Goal: Task Accomplishment & Management: Manage account settings

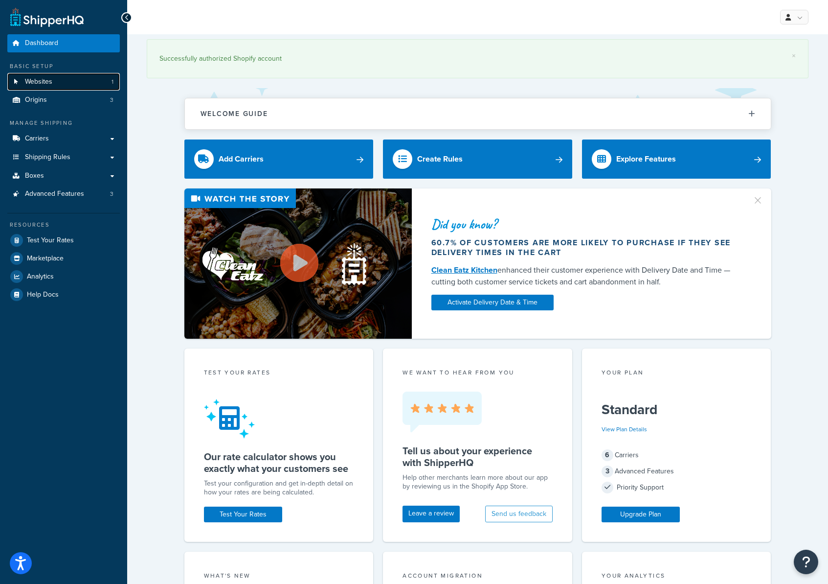
click at [47, 82] on span "Websites" at bounding box center [38, 82] width 27 height 8
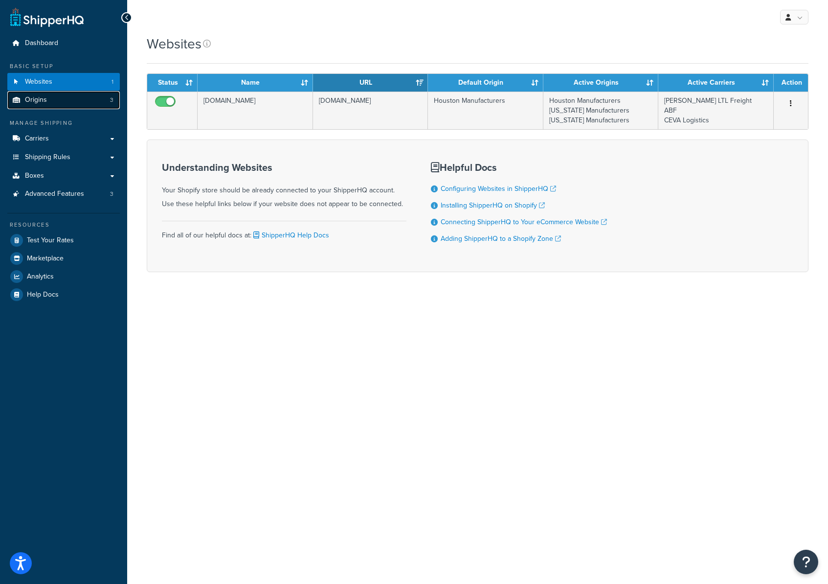
click at [40, 97] on span "Origins" at bounding box center [36, 100] width 22 height 8
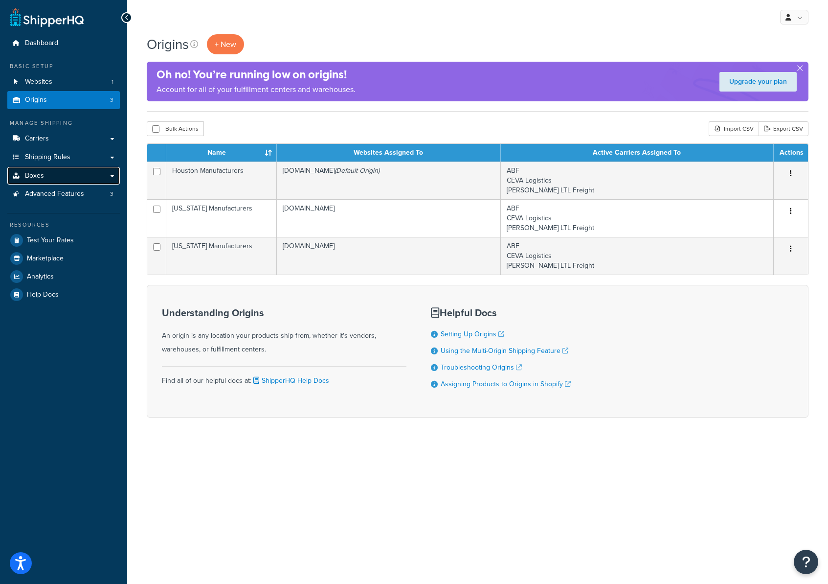
click at [42, 176] on span "Boxes" at bounding box center [34, 176] width 19 height 8
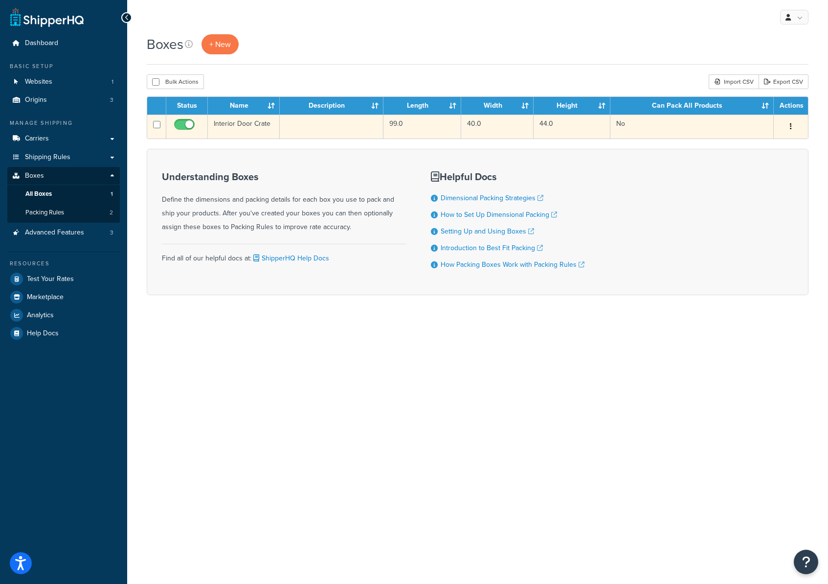
click at [790, 123] on button "button" at bounding box center [791, 127] width 14 height 16
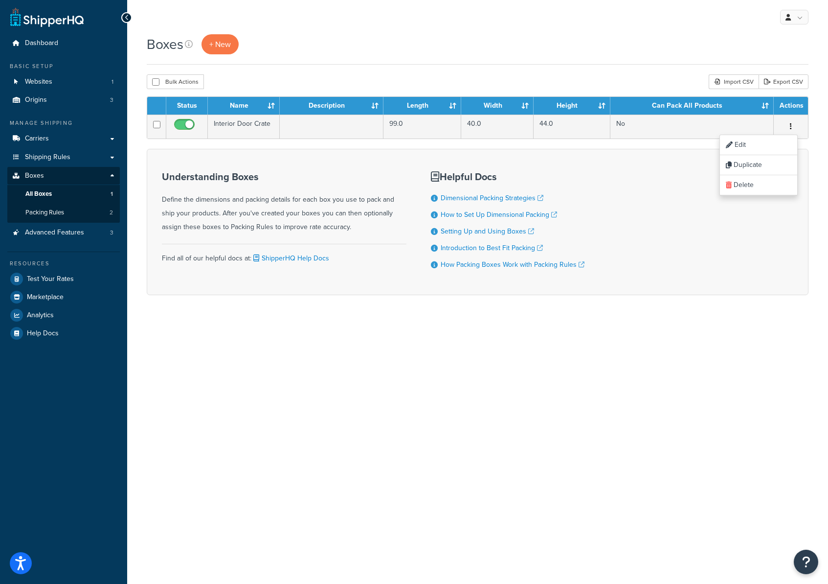
click at [584, 48] on div "Boxes + New" at bounding box center [478, 44] width 662 height 20
click at [72, 210] on link "Packing Rules 2" at bounding box center [63, 213] width 113 height 18
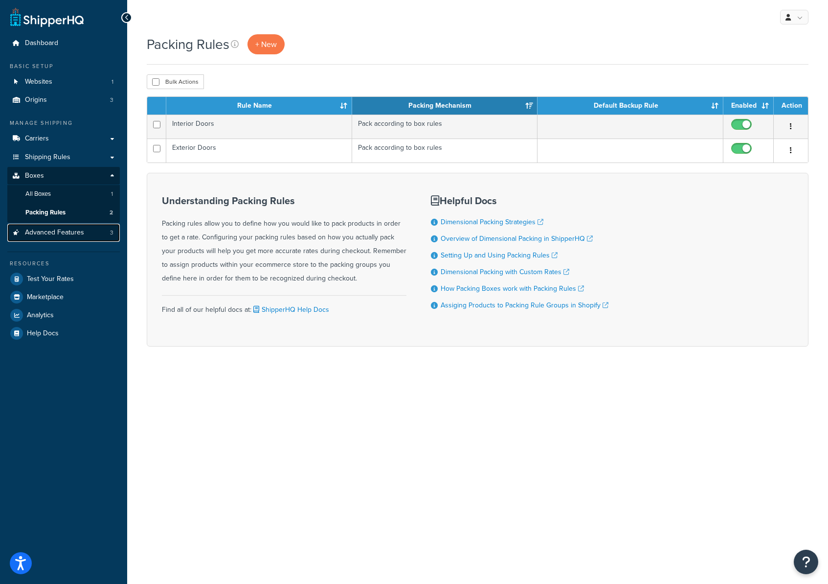
click at [43, 234] on span "Advanced Features" at bounding box center [54, 233] width 59 height 8
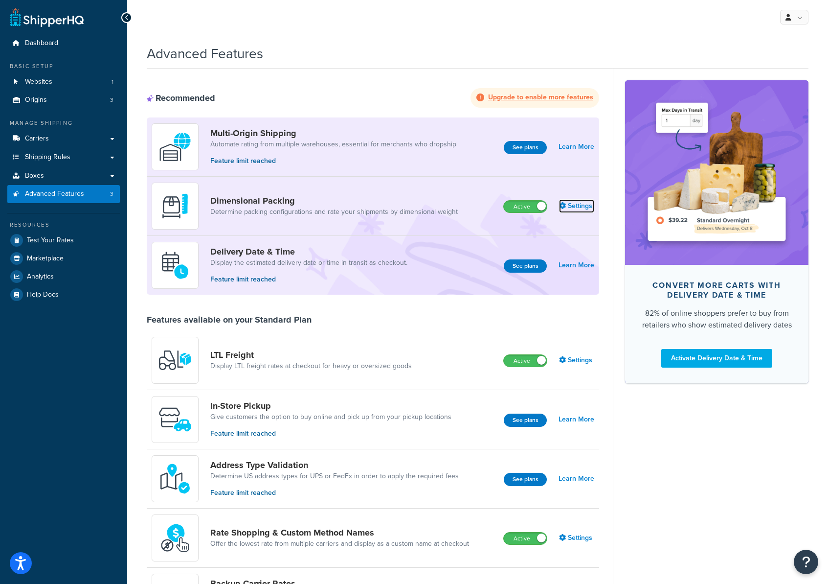
click at [587, 203] on link "Settings" at bounding box center [576, 206] width 35 height 14
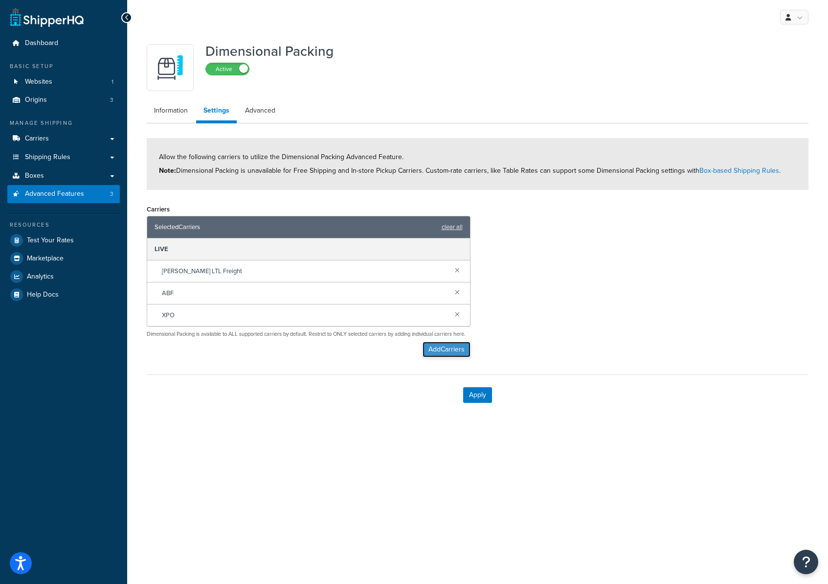
click at [459, 356] on button "Add Carriers" at bounding box center [447, 350] width 48 height 16
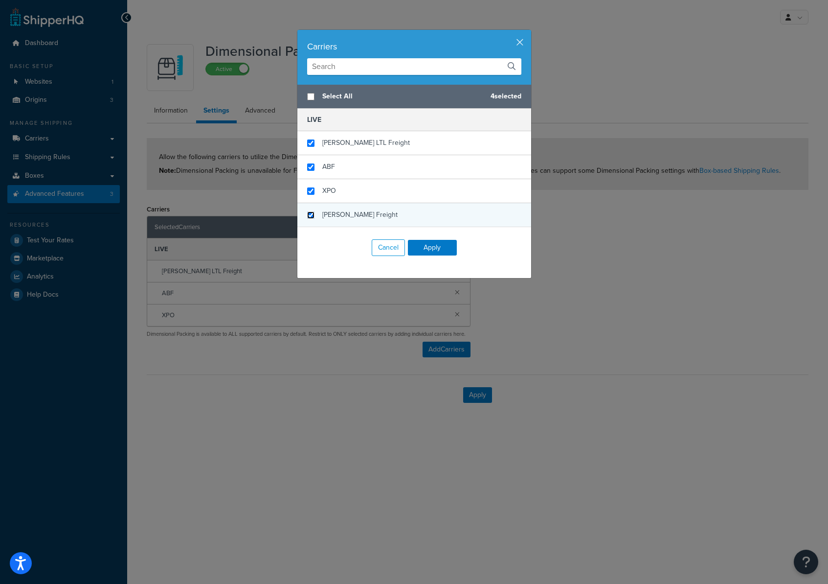
drag, startPoint x: 310, startPoint y: 214, endPoint x: 317, endPoint y: 218, distance: 8.6
click at [310, 214] on input "checkbox" at bounding box center [310, 214] width 7 height 7
checkbox input "true"
click at [437, 246] on button "Apply" at bounding box center [432, 248] width 49 height 16
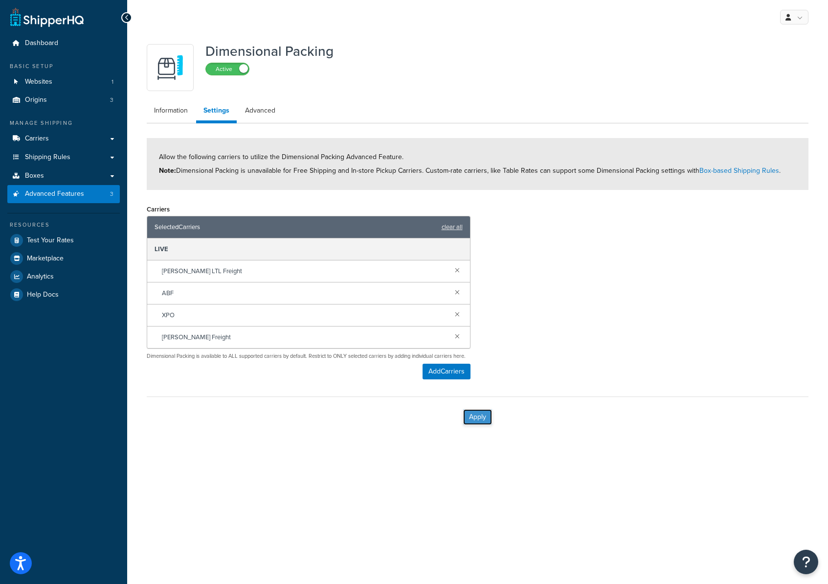
click at [482, 425] on button "Apply" at bounding box center [477, 417] width 29 height 16
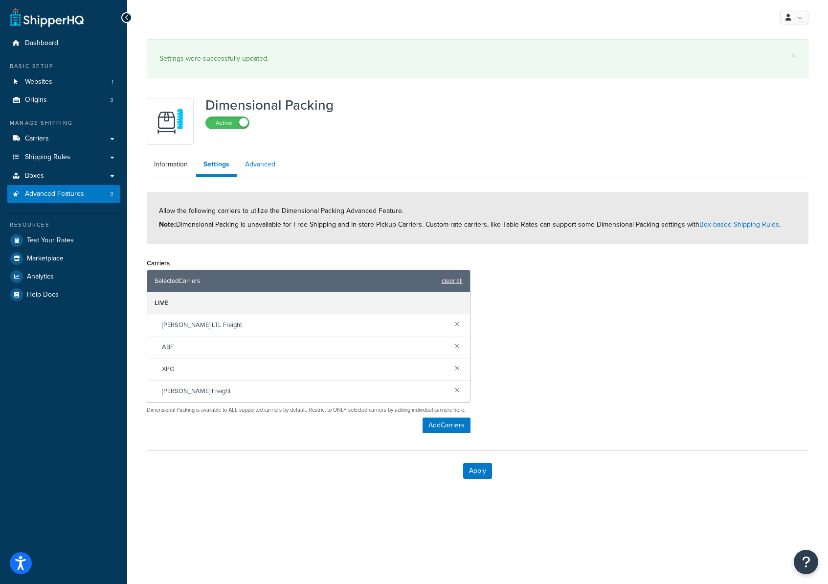
click at [266, 161] on link "Advanced" at bounding box center [260, 165] width 45 height 20
select select "false"
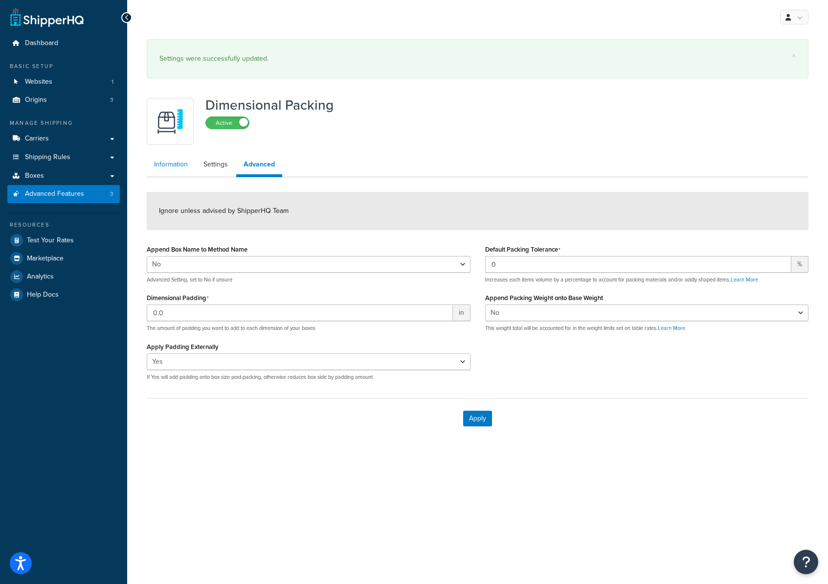
click at [167, 161] on link "Information" at bounding box center [171, 165] width 48 height 20
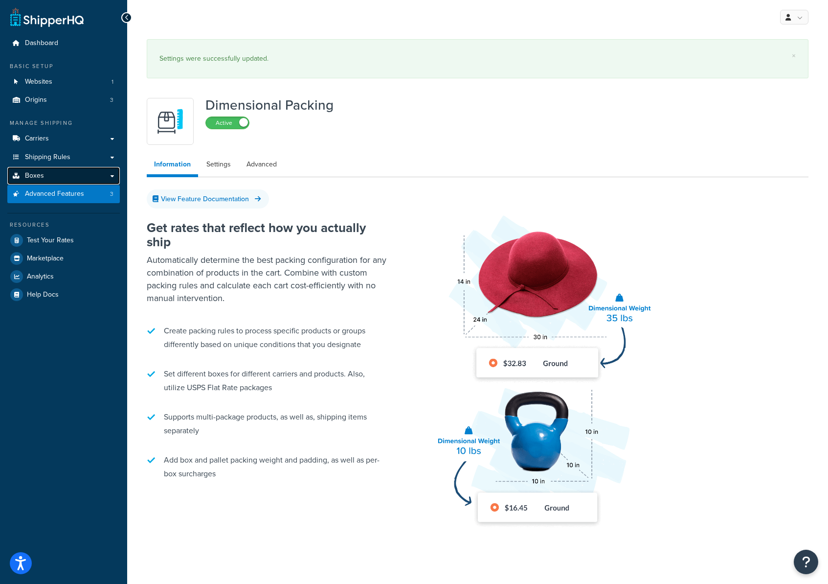
click at [69, 175] on link "Boxes" at bounding box center [63, 176] width 113 height 18
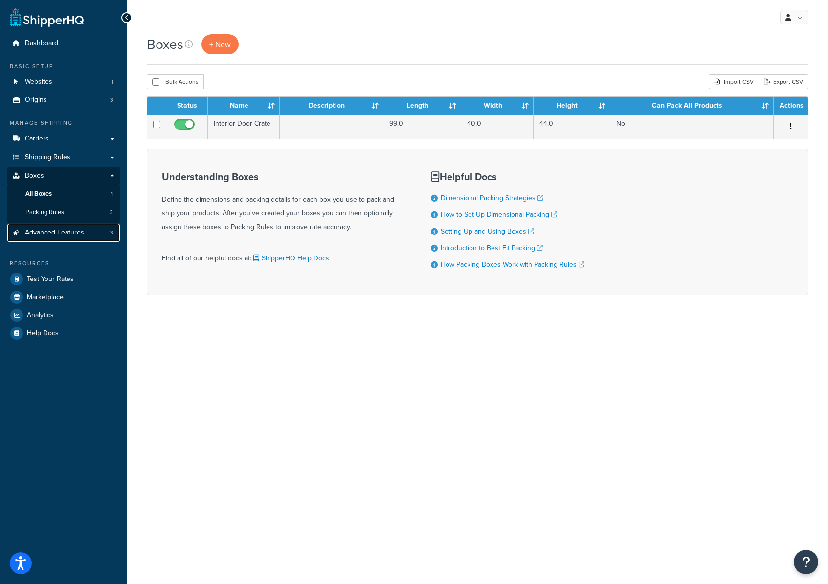
click at [60, 233] on span "Advanced Features" at bounding box center [54, 233] width 59 height 8
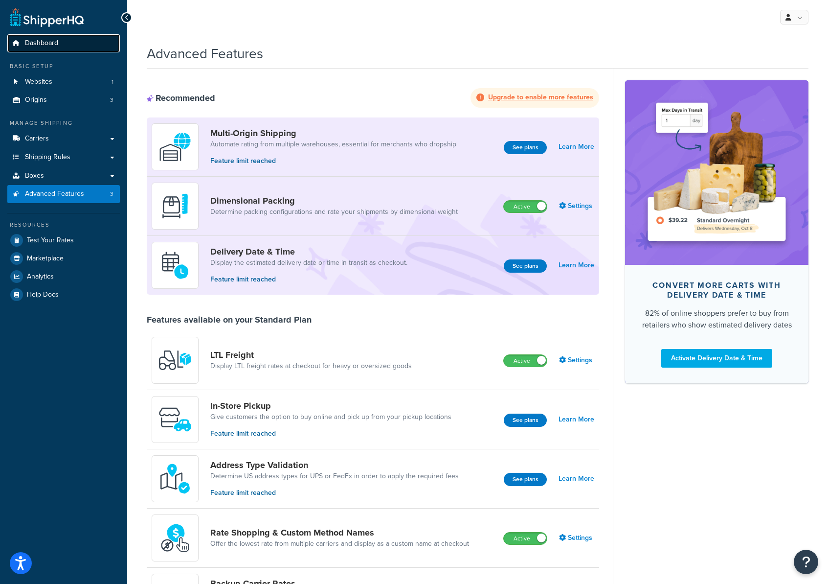
click at [25, 40] on span "Dashboard" at bounding box center [41, 43] width 33 height 8
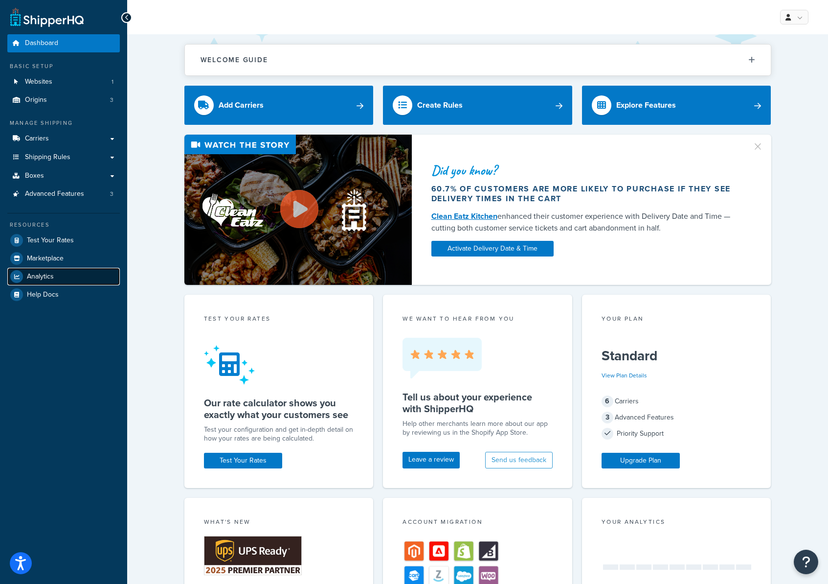
click at [32, 277] on span "Analytics" at bounding box center [40, 277] width 27 height 8
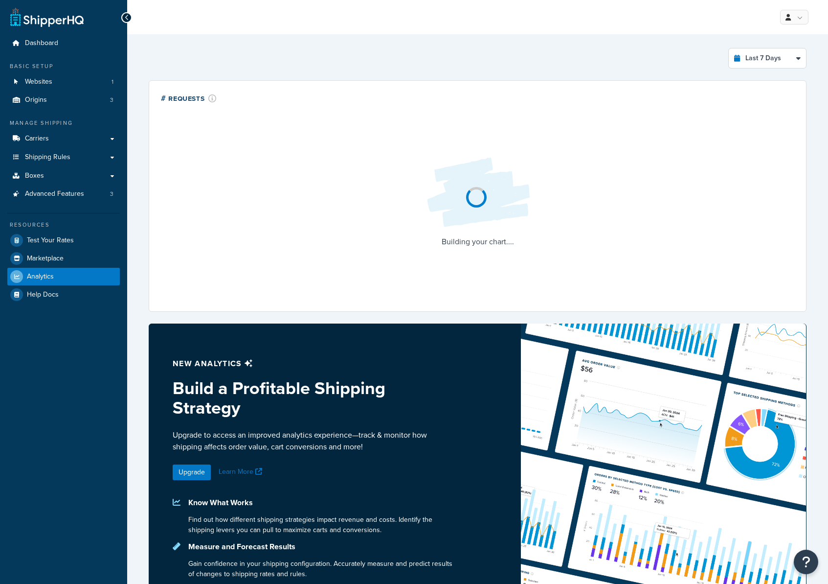
select select "last_7_days"
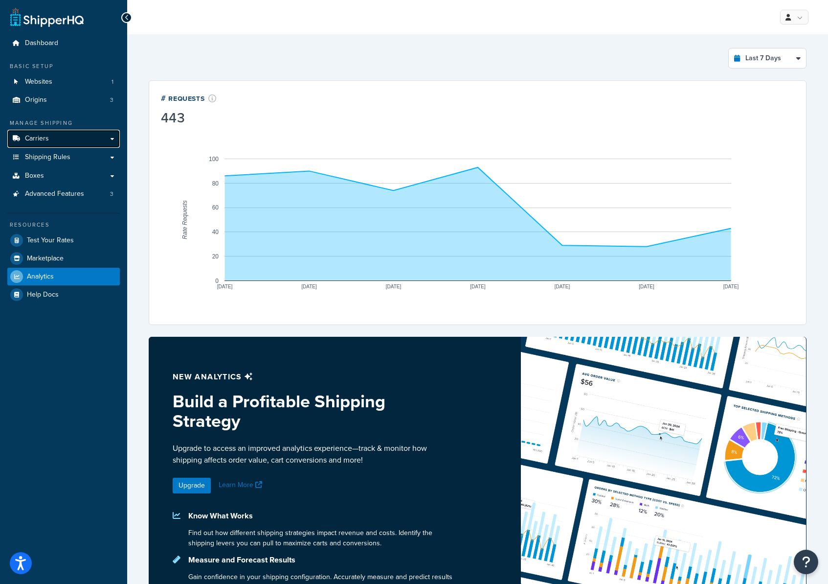
click at [53, 140] on link "Carriers" at bounding box center [63, 139] width 113 height 18
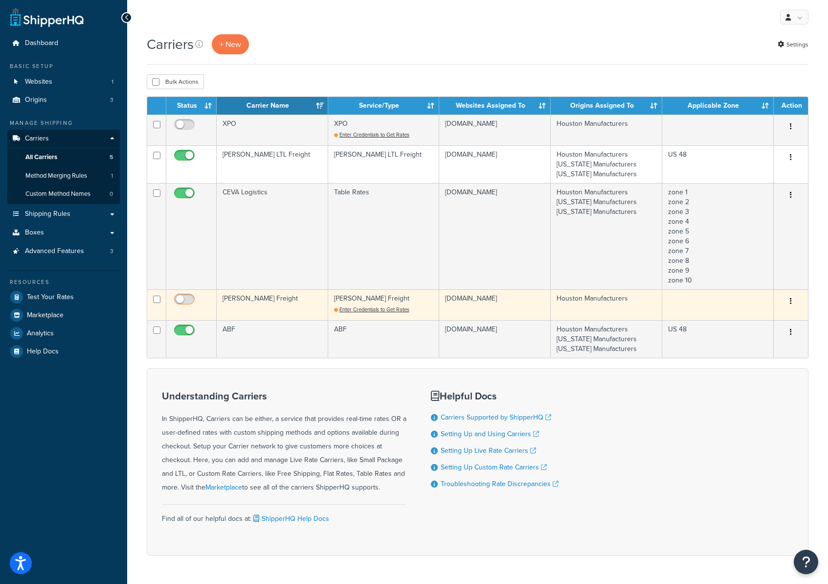
click at [190, 299] on input "checkbox" at bounding box center [185, 302] width 27 height 12
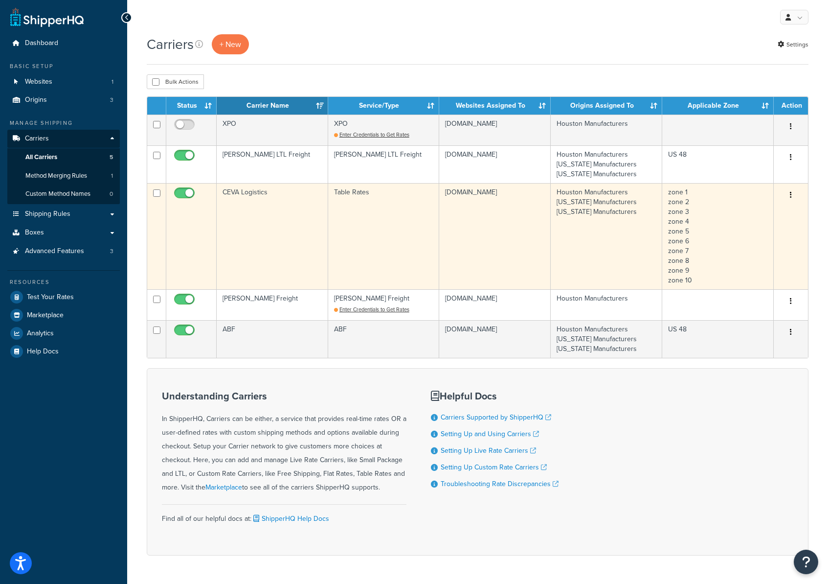
checkbox input "false"
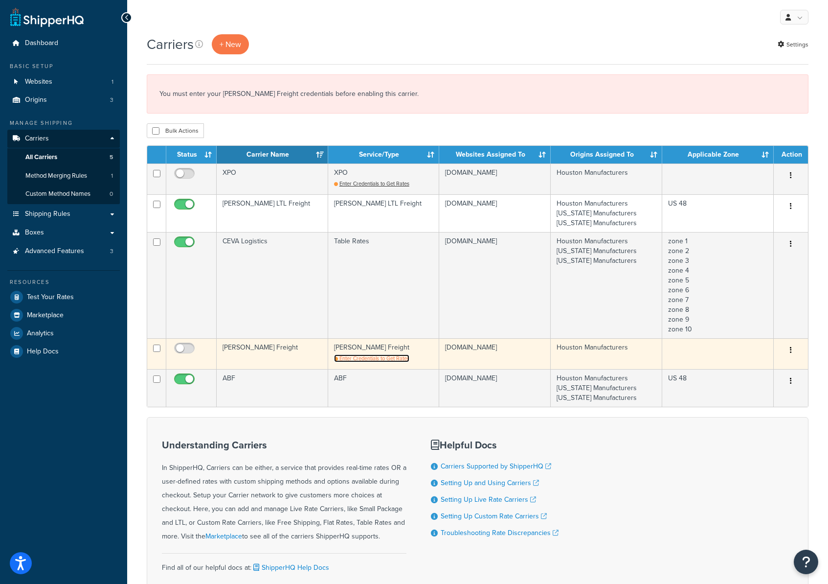
click at [389, 356] on span "Enter Credentials to Get Rates" at bounding box center [375, 358] width 70 height 8
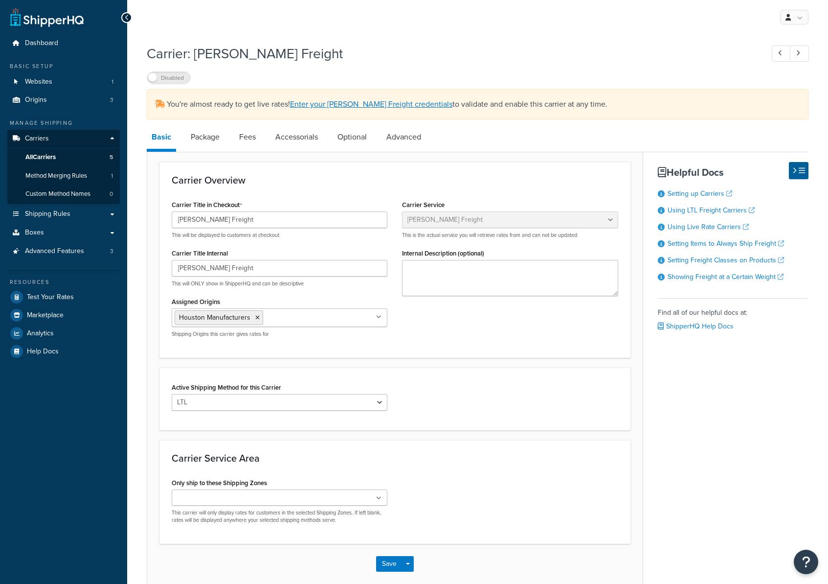
select select "averittFreight"
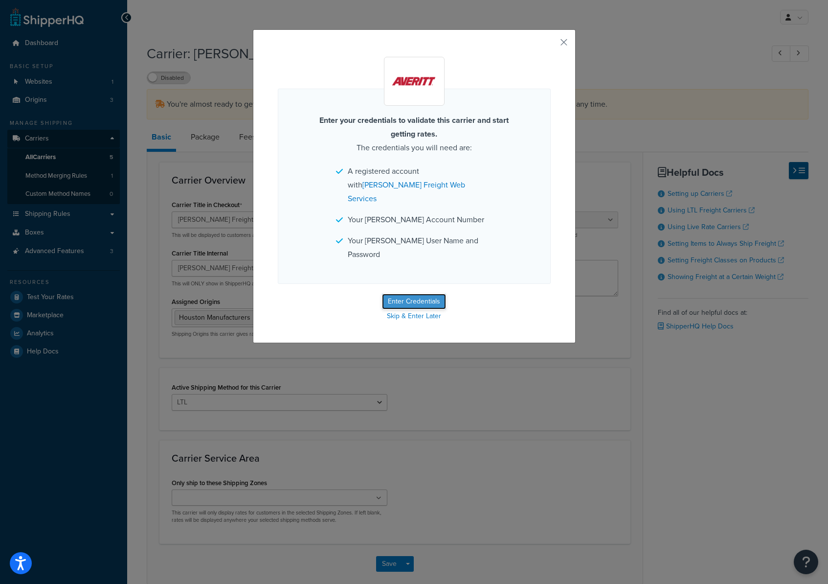
click at [412, 294] on button "Enter Credentials" at bounding box center [414, 302] width 64 height 16
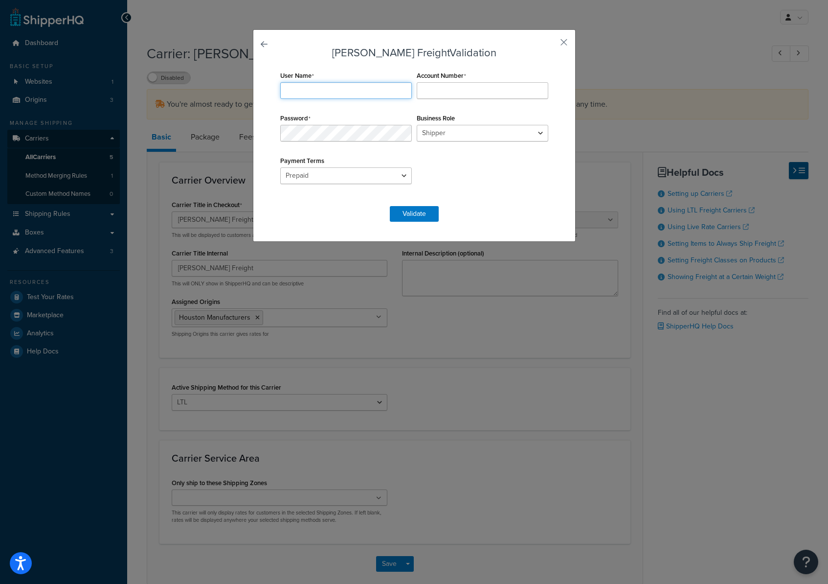
click at [320, 87] on input "User Name" at bounding box center [346, 90] width 132 height 17
click at [393, 177] on select "Prepaid Collect" at bounding box center [346, 175] width 132 height 17
click at [298, 90] on input "User Name" at bounding box center [346, 90] width 132 height 17
paste input "doors4homellc"
type input "doors4homellc"
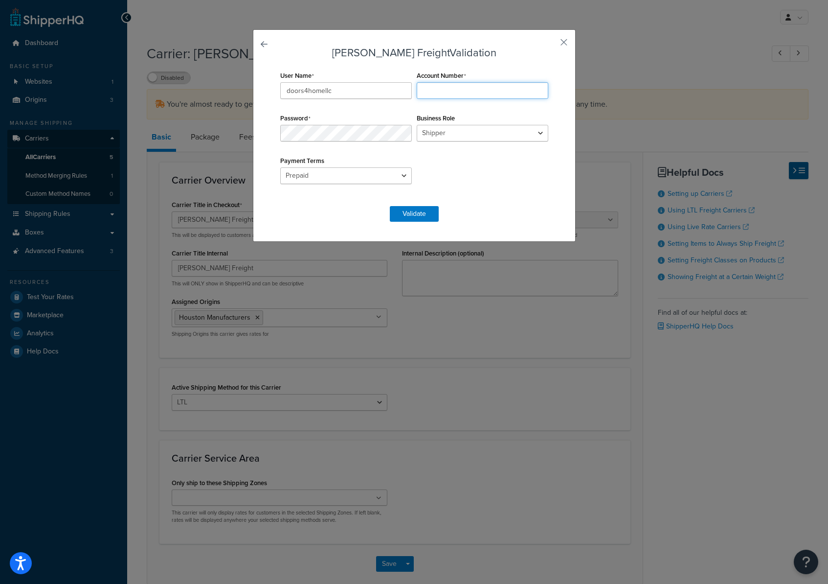
click at [435, 90] on input "Account Number" at bounding box center [483, 90] width 132 height 17
paste input "1336391"
type input "1336391"
click at [540, 137] on select "Shipper Consignee Third Party" at bounding box center [483, 133] width 132 height 17
select select "THIRD PARTY"
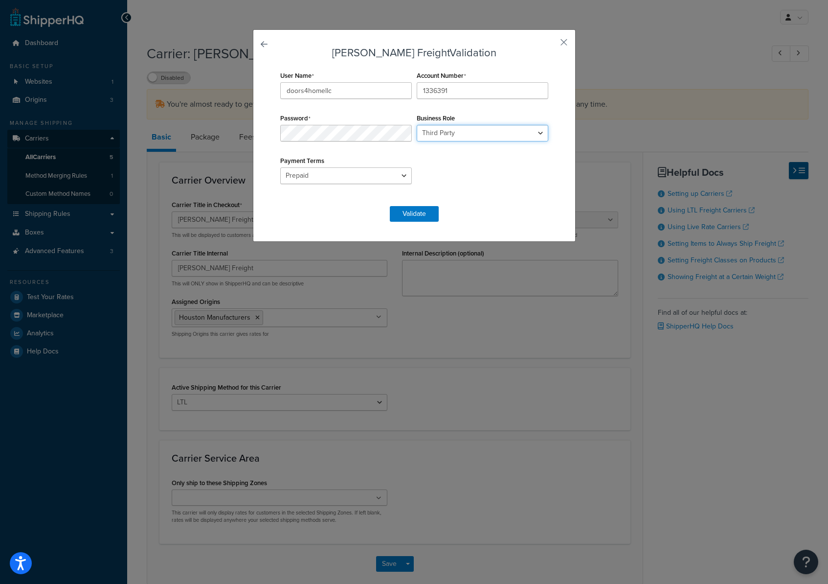
click at [417, 125] on select "Shipper Consignee Third Party" at bounding box center [483, 133] width 132 height 17
drag, startPoint x: 400, startPoint y: 216, endPoint x: 406, endPoint y: 215, distance: 6.0
click at [400, 216] on button "Validate" at bounding box center [414, 214] width 49 height 16
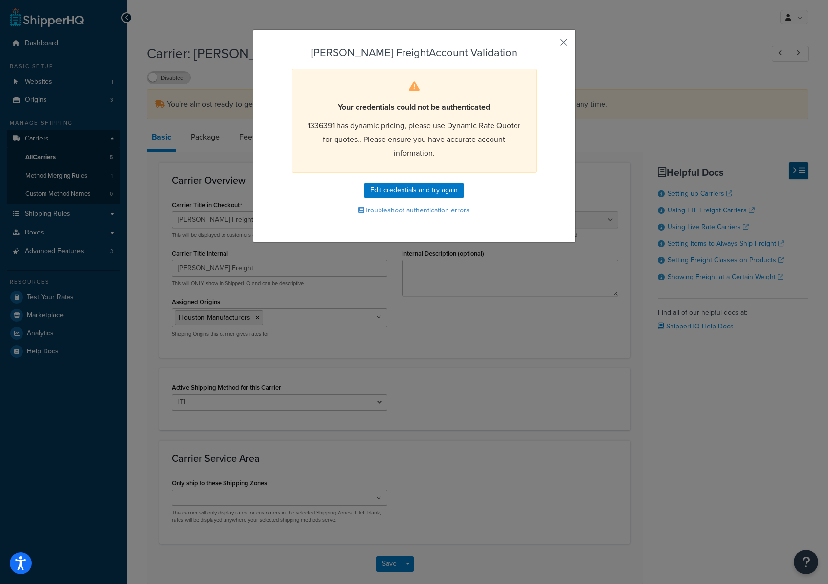
click at [551, 45] on button "button" at bounding box center [550, 46] width 2 height 2
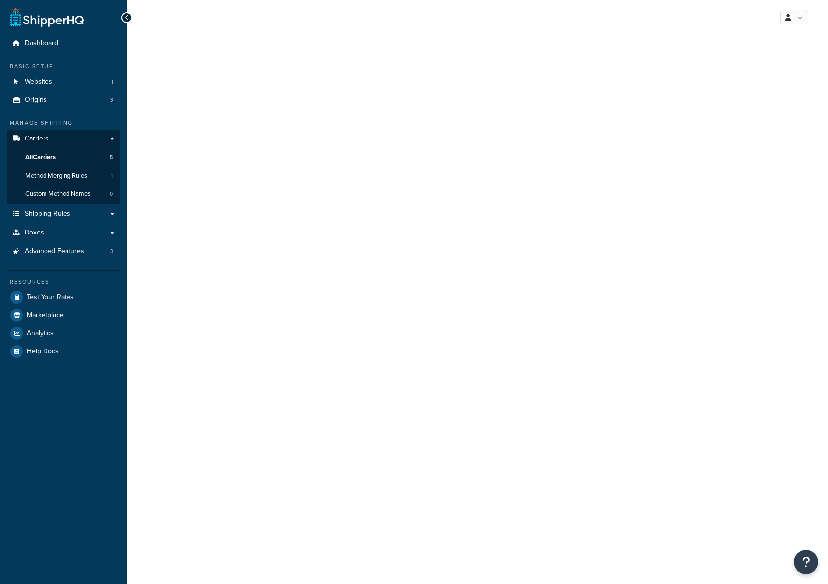
select select "averittFreight"
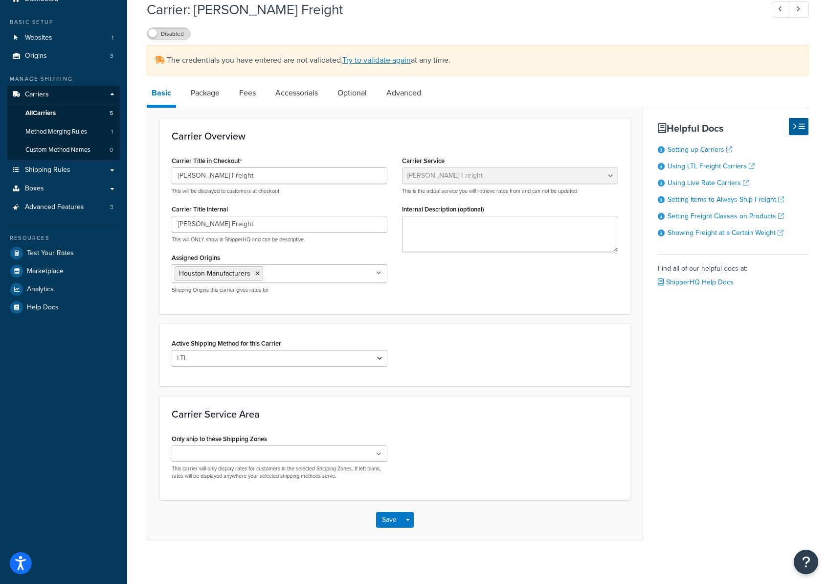
scroll to position [46, 0]
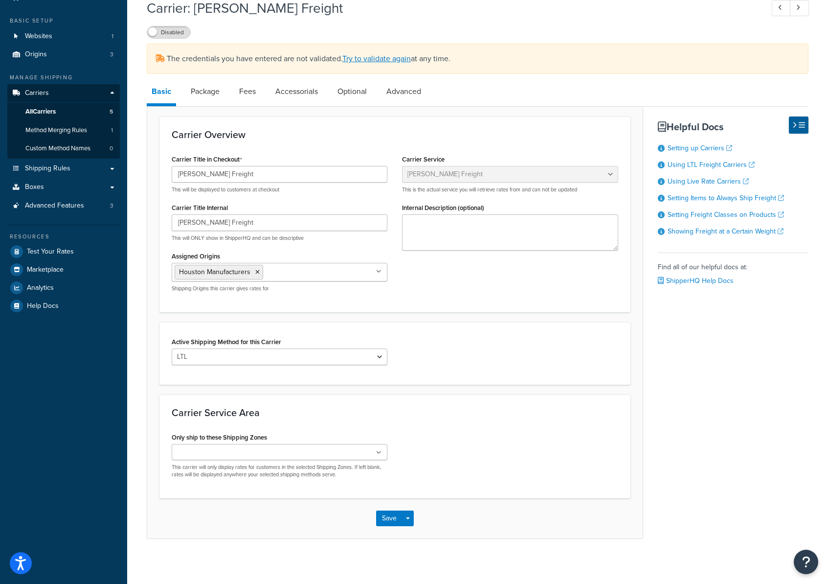
click at [165, 20] on div "Carrier: [PERSON_NAME] Freight Disabled" at bounding box center [478, 16] width 662 height 45
click at [173, 32] on label "Disabled" at bounding box center [168, 32] width 43 height 12
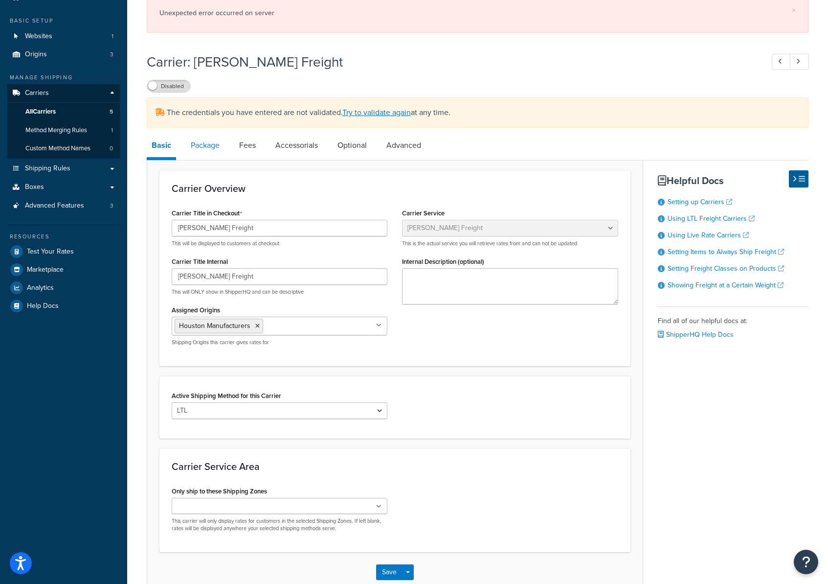
click at [209, 148] on link "Package" at bounding box center [205, 145] width 39 height 23
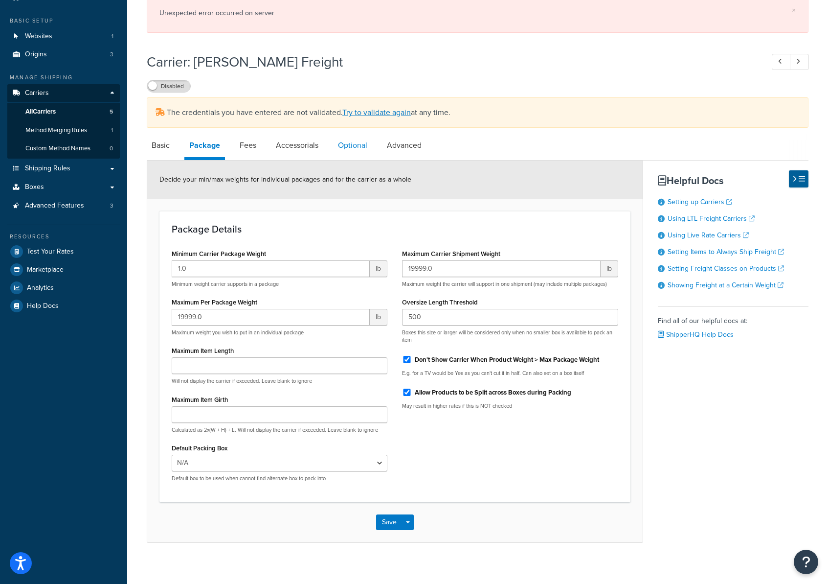
click at [354, 151] on link "Optional" at bounding box center [352, 145] width 39 height 23
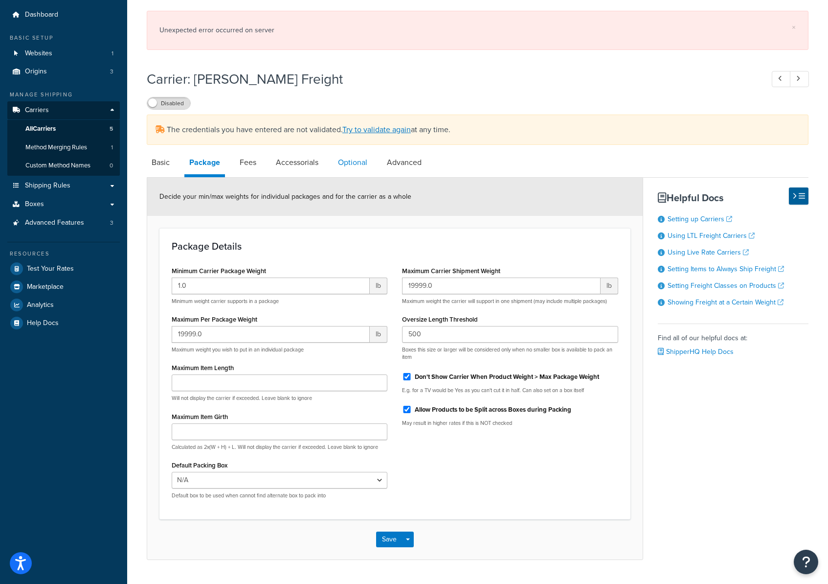
select select "55"
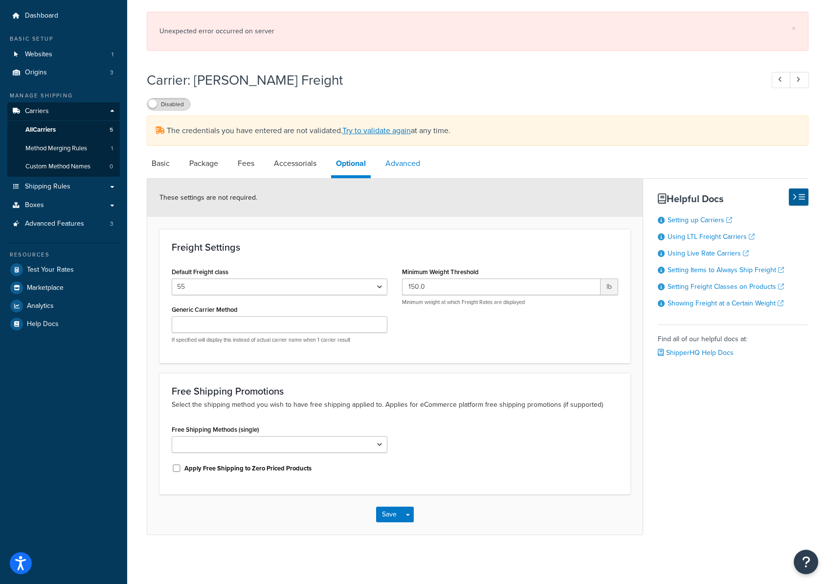
click at [415, 161] on link "Advanced" at bounding box center [403, 163] width 45 height 23
select select "false"
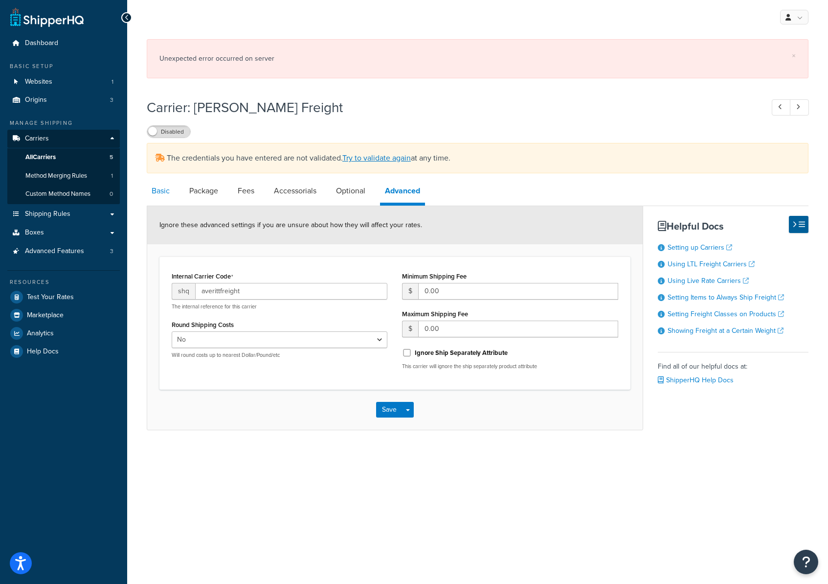
click at [163, 193] on link "Basic" at bounding box center [161, 190] width 28 height 23
select select "averittFreight"
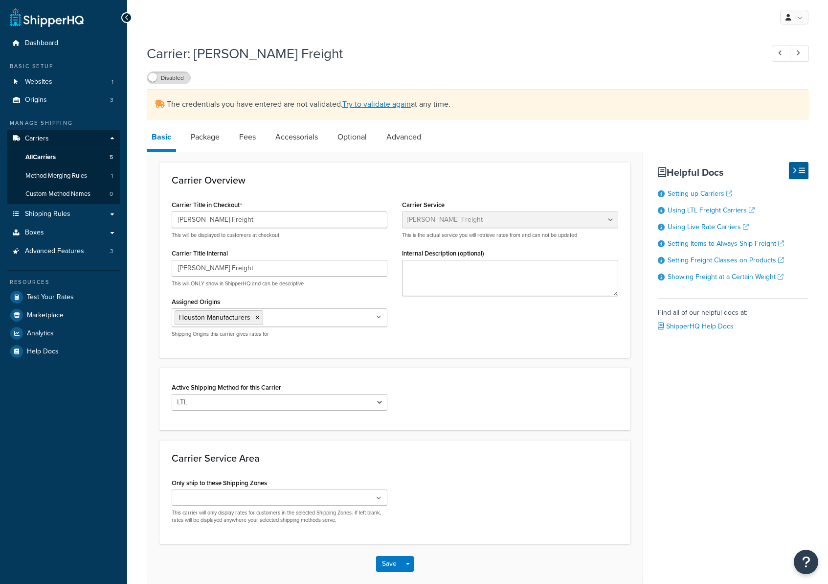
select select "averittFreight"
click at [206, 141] on link "Package" at bounding box center [205, 136] width 39 height 23
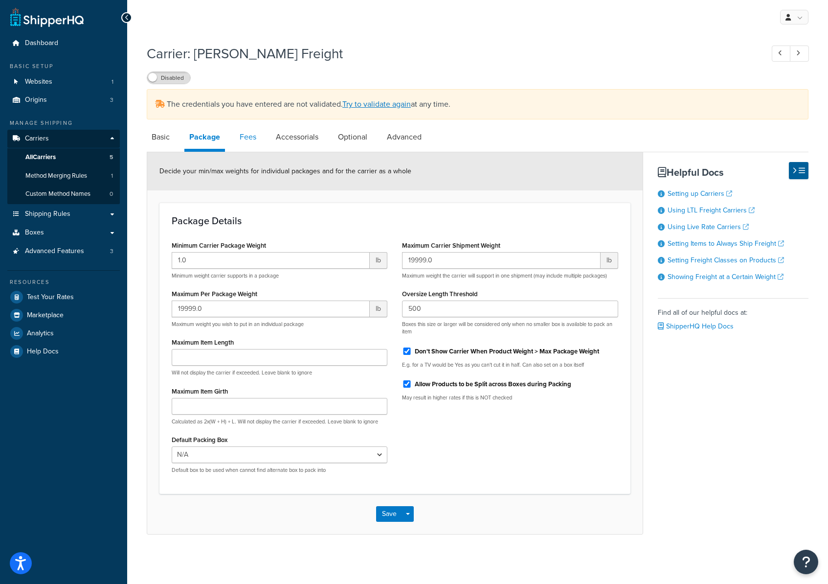
click at [253, 143] on link "Fees" at bounding box center [248, 136] width 26 height 23
select select "AFTER"
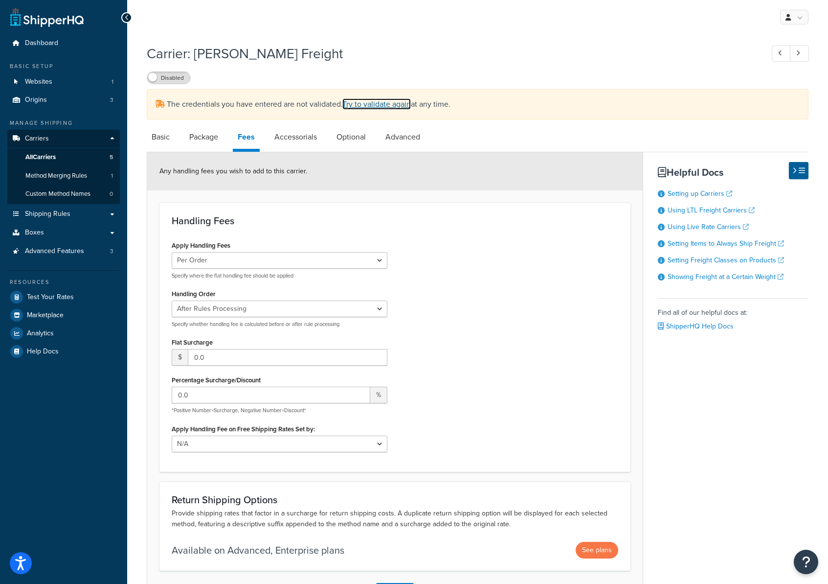
click at [371, 105] on link "Try to validate again" at bounding box center [377, 103] width 69 height 11
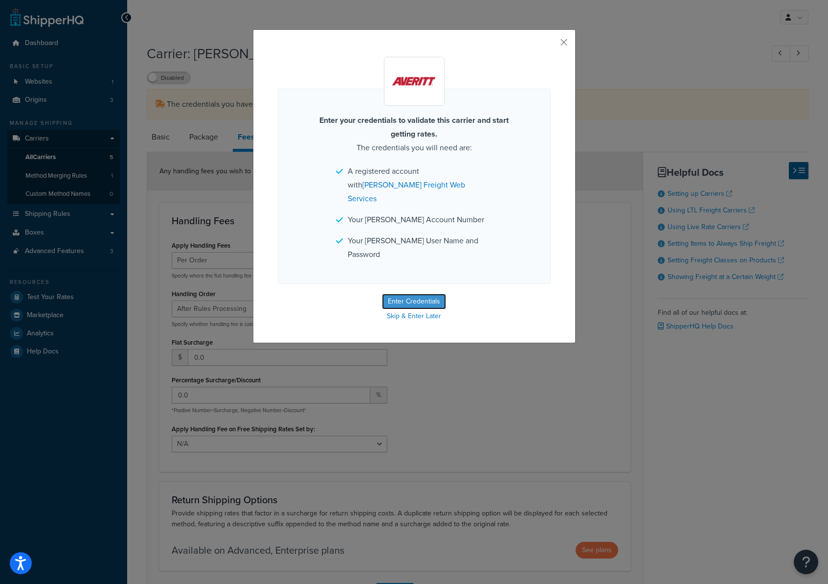
click at [435, 294] on button "Enter Credentials" at bounding box center [414, 302] width 64 height 16
select select "THIRD PARTY"
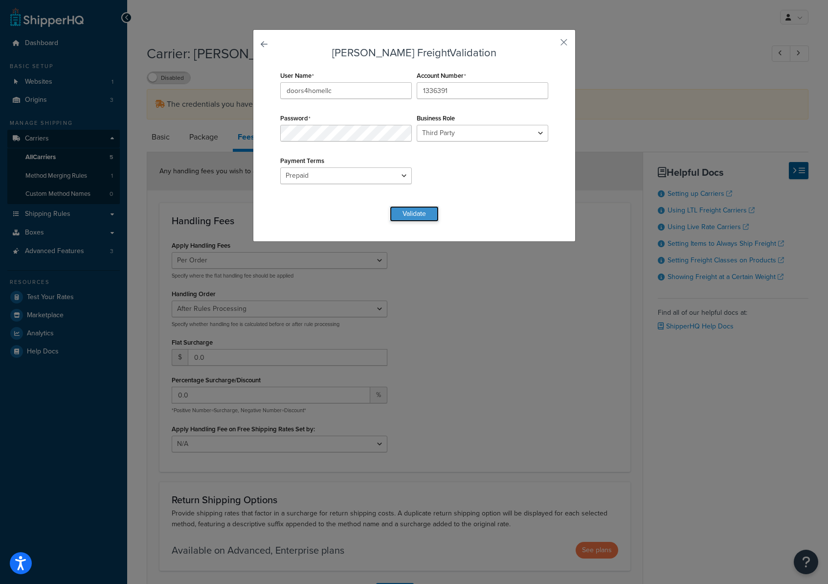
click at [426, 214] on button "Validate" at bounding box center [414, 214] width 49 height 16
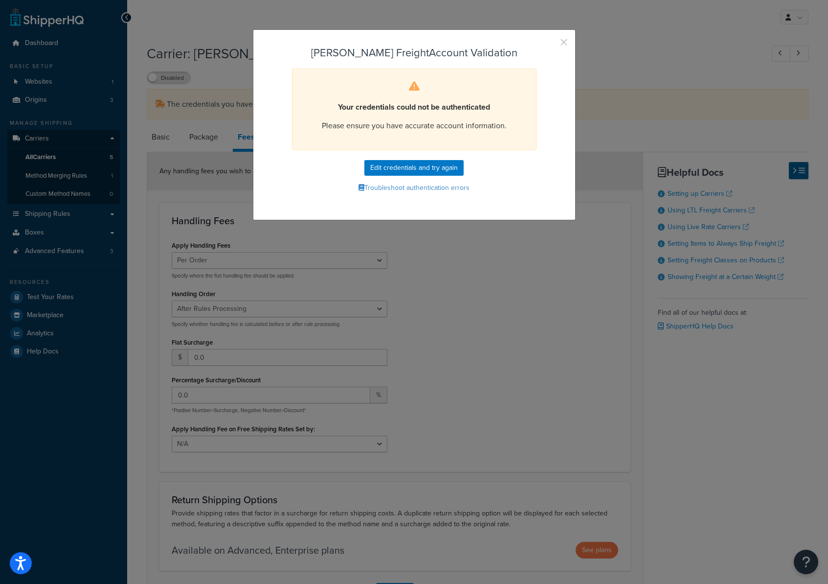
click at [551, 45] on button "button" at bounding box center [550, 46] width 2 height 2
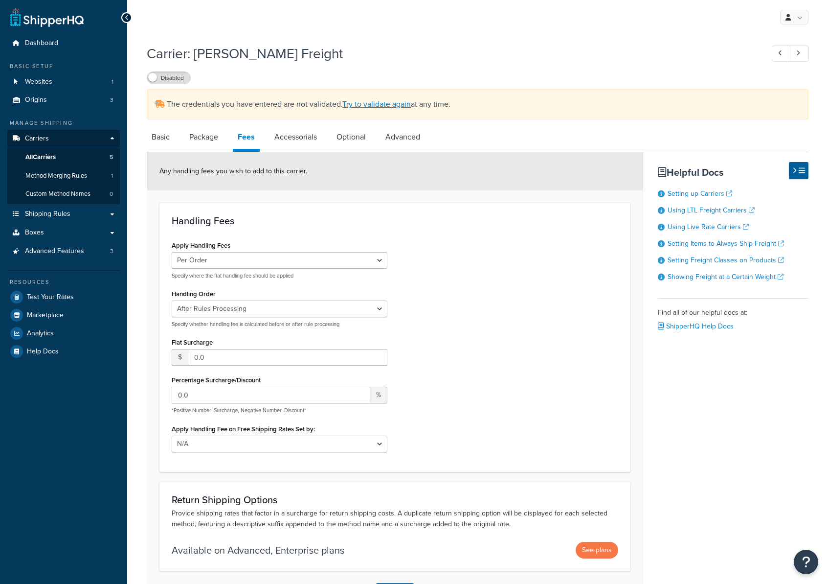
select select "AFTER"
click at [369, 100] on link "Try to validate again" at bounding box center [377, 103] width 69 height 11
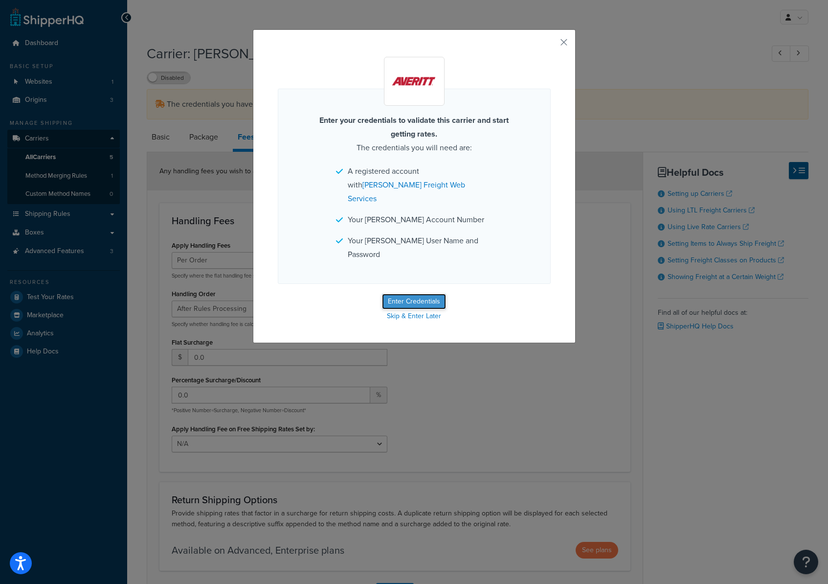
click at [423, 294] on button "Enter Credentials" at bounding box center [414, 302] width 64 height 16
select select "THIRD PARTY"
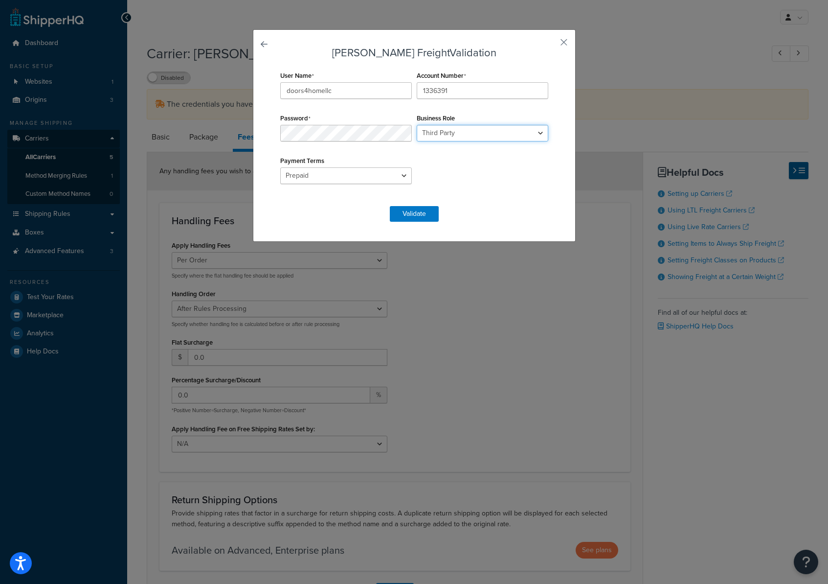
click at [466, 135] on select "Shipper Consignee Third Party" at bounding box center [483, 133] width 132 height 17
click at [418, 211] on button "Validate" at bounding box center [414, 214] width 49 height 16
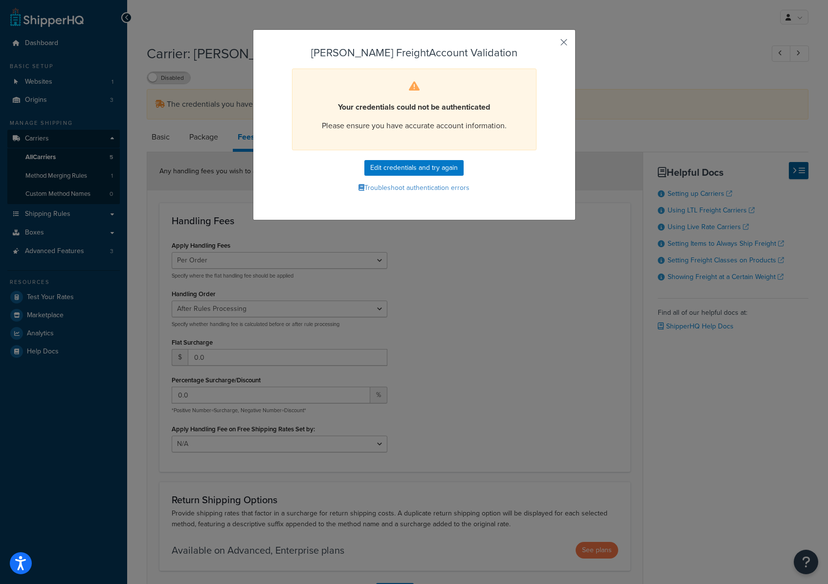
click at [551, 45] on button "button" at bounding box center [550, 46] width 2 height 2
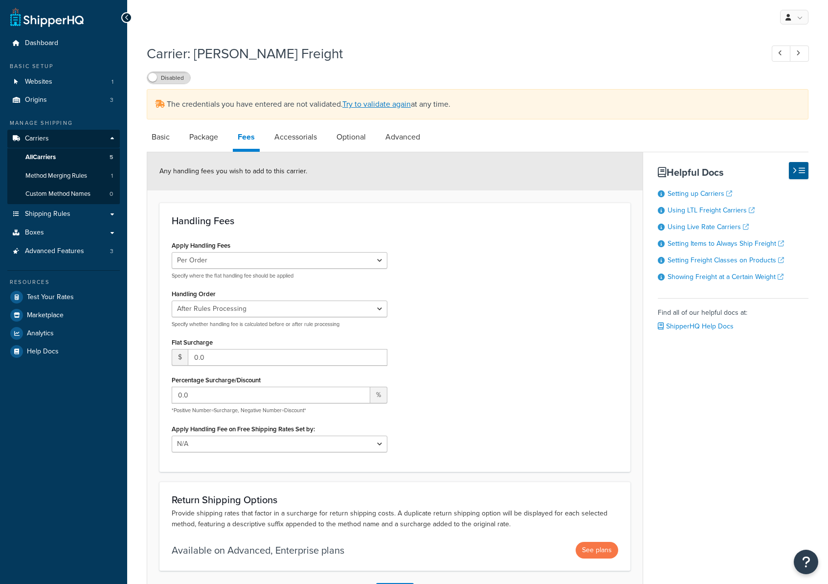
select select "AFTER"
click at [151, 135] on link "Basic" at bounding box center [161, 136] width 28 height 23
select select "averittFreight"
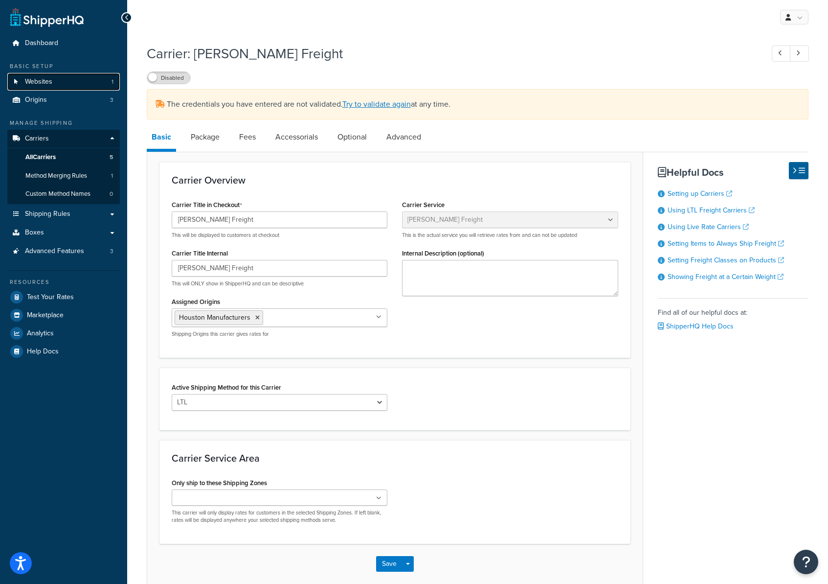
click at [40, 84] on span "Websites" at bounding box center [38, 82] width 27 height 8
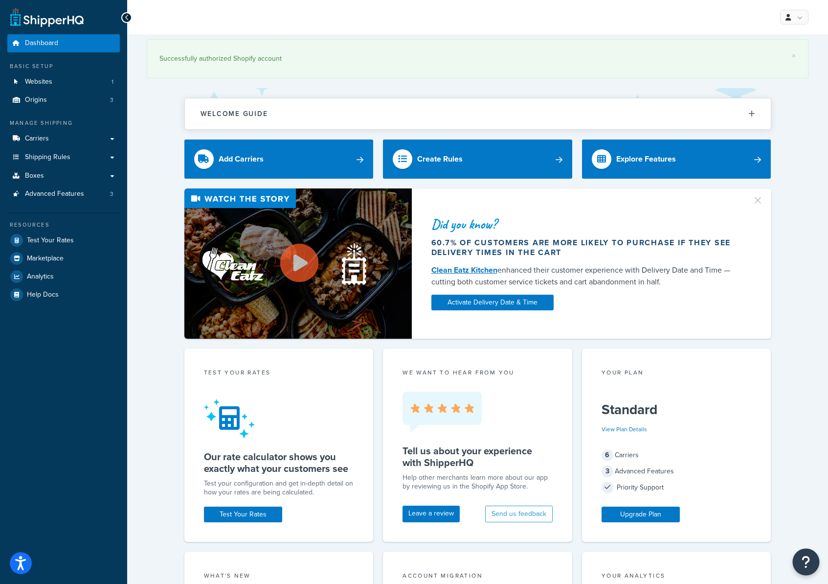
click at [808, 563] on icon "Open Resource Center" at bounding box center [806, 562] width 9 height 14
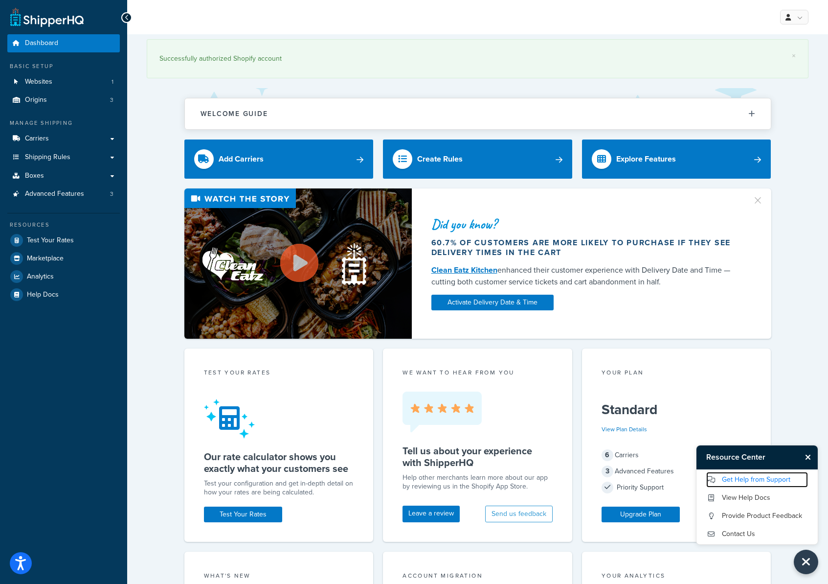
click at [756, 481] on link "Get Help from Support" at bounding box center [758, 480] width 102 height 16
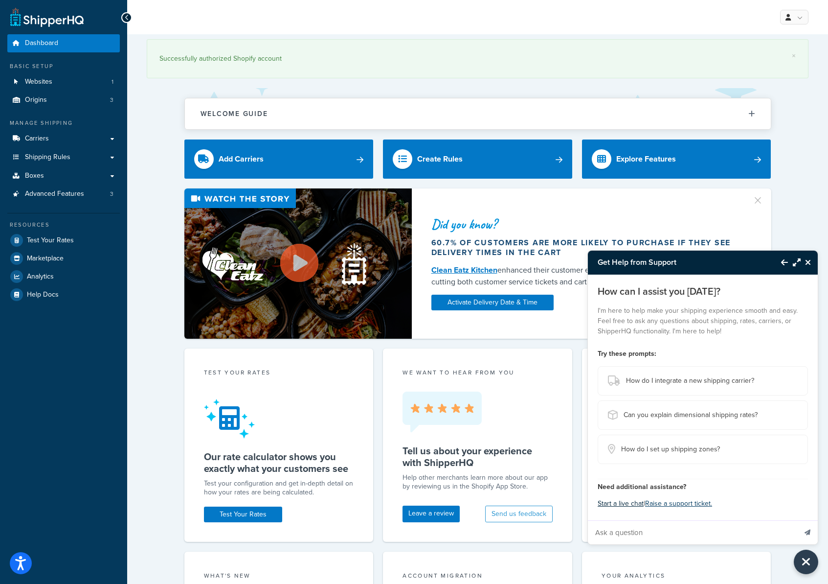
click at [610, 504] on button "Start a live chat" at bounding box center [621, 504] width 46 height 14
